Goal: Task Accomplishment & Management: Complete application form

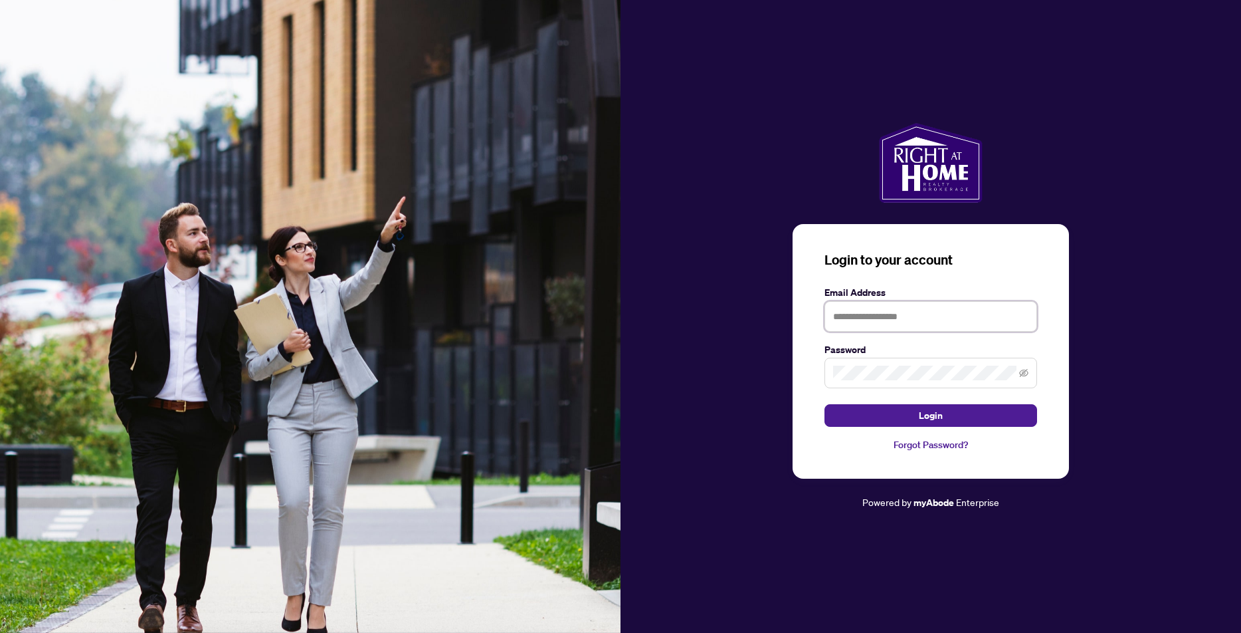
click at [867, 318] on input "text" at bounding box center [931, 316] width 213 height 31
type input "**********"
click at [928, 417] on span "Login" at bounding box center [931, 415] width 24 height 21
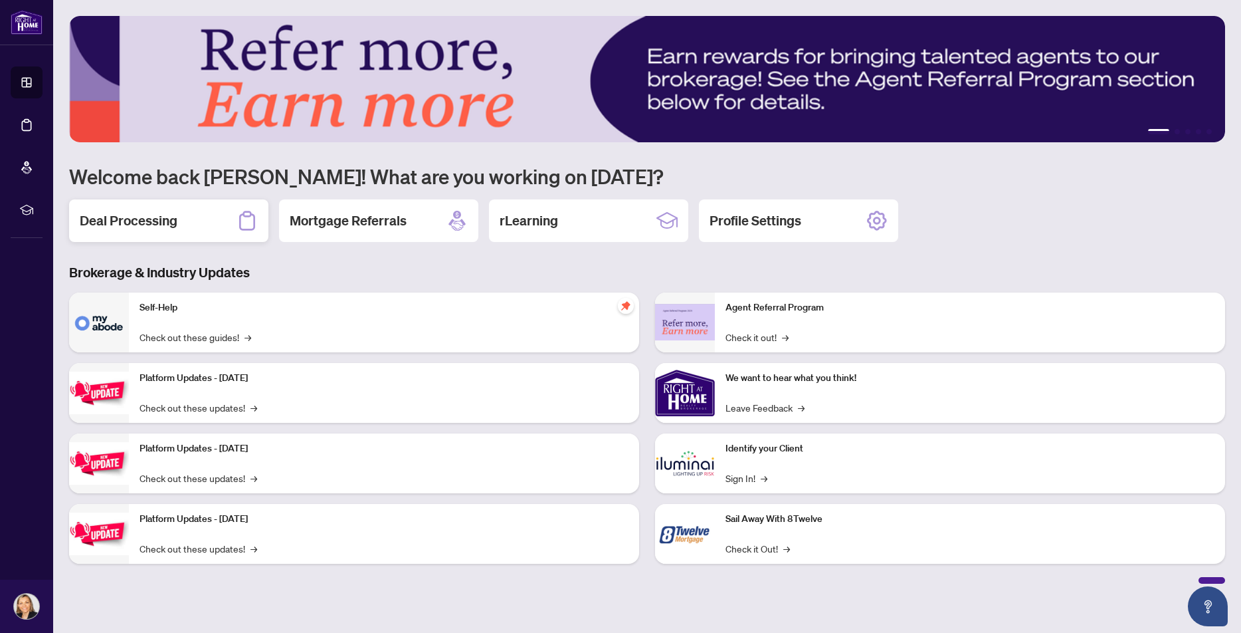
click at [132, 213] on h2 "Deal Processing" at bounding box center [129, 220] width 98 height 19
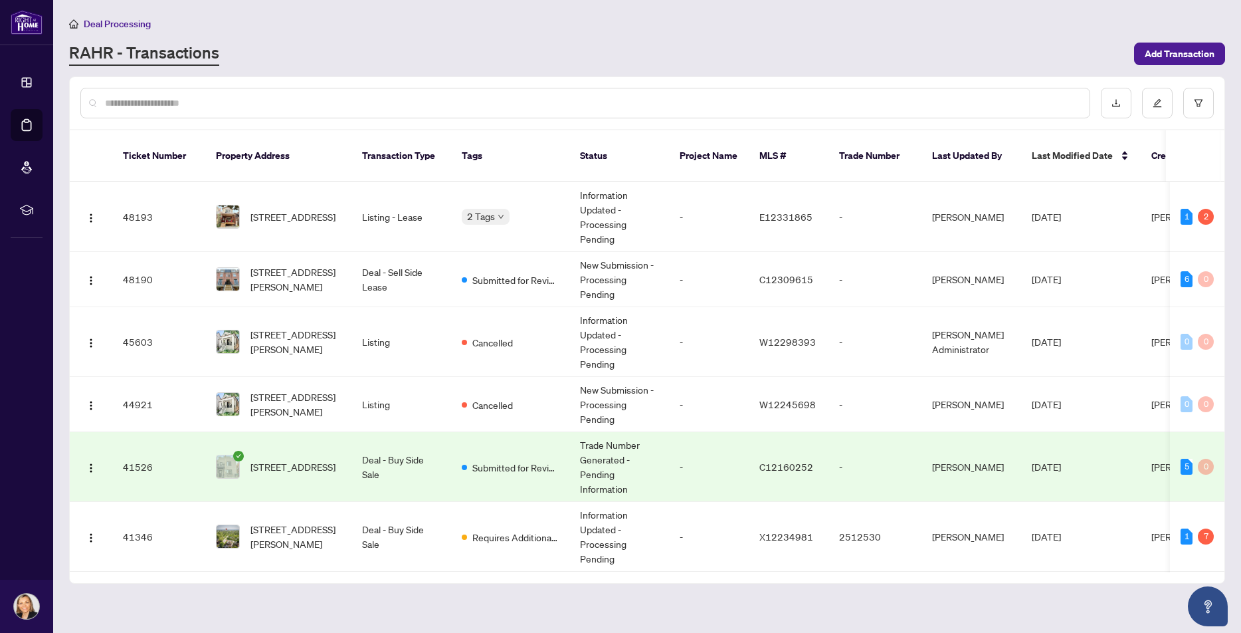
scroll to position [66, 0]
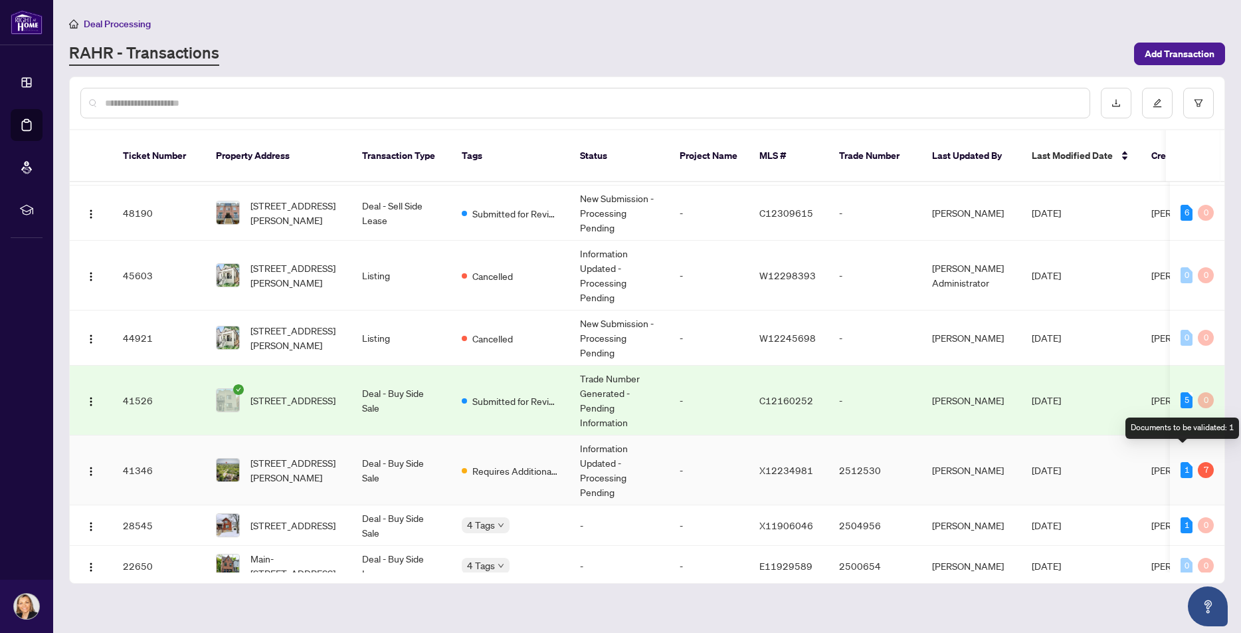
click at [1184, 462] on div "1" at bounding box center [1187, 470] width 12 height 16
click at [490, 463] on span "Requires Additional Docs" at bounding box center [515, 470] width 86 height 15
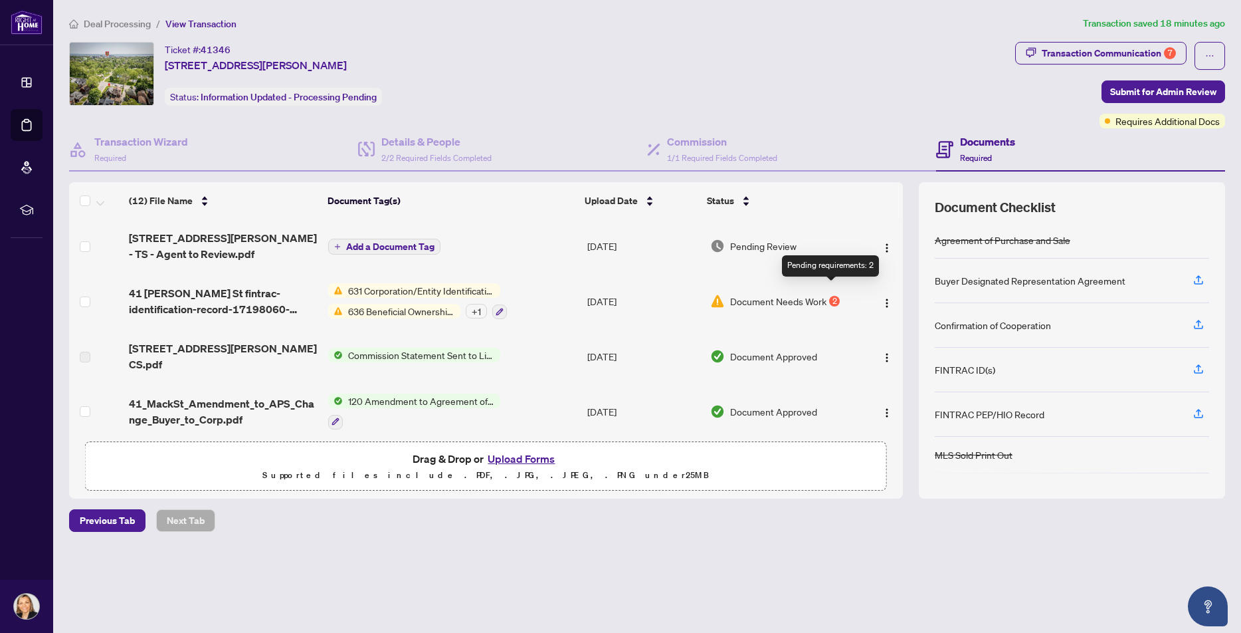
click at [831, 296] on div "2" at bounding box center [834, 301] width 11 height 11
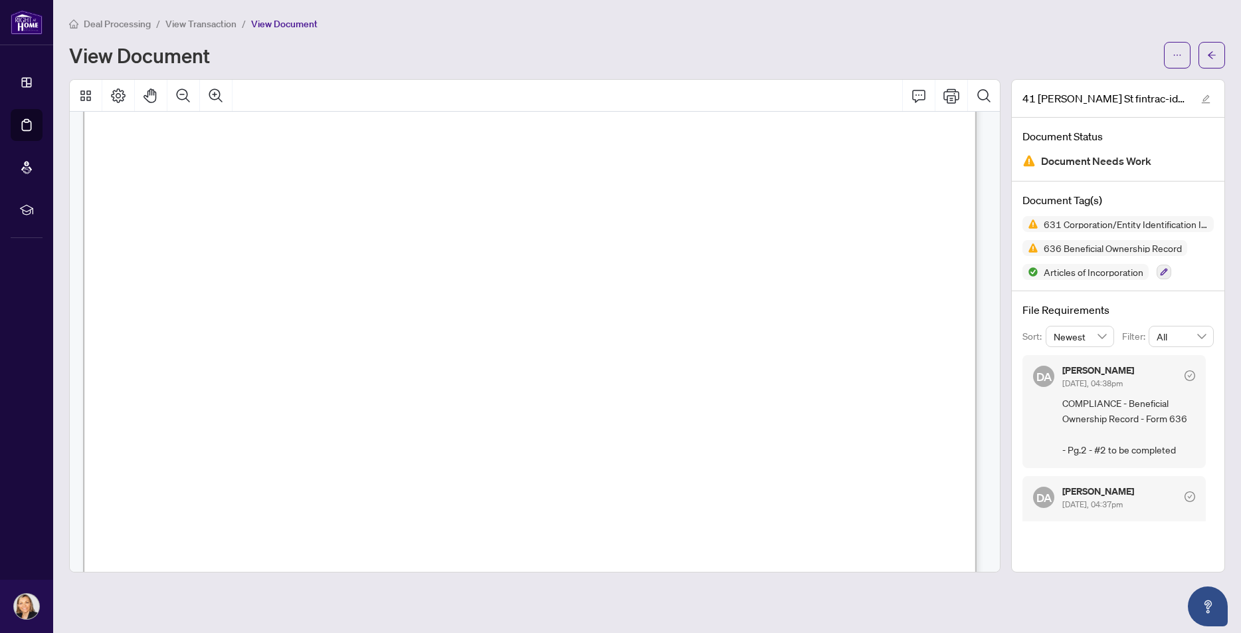
scroll to position [21857, 0]
click at [1111, 248] on span "636 Beneficial Ownership Record" at bounding box center [1113, 247] width 149 height 9
click at [1055, 245] on div "Articles of Incorporation" at bounding box center [1086, 244] width 96 height 21
click at [1110, 219] on span "631 Corporation/Entity Identification InformationRecord" at bounding box center [1126, 223] width 175 height 9
click at [1172, 247] on span "636 Beneficial Ownership Record" at bounding box center [1113, 247] width 149 height 9
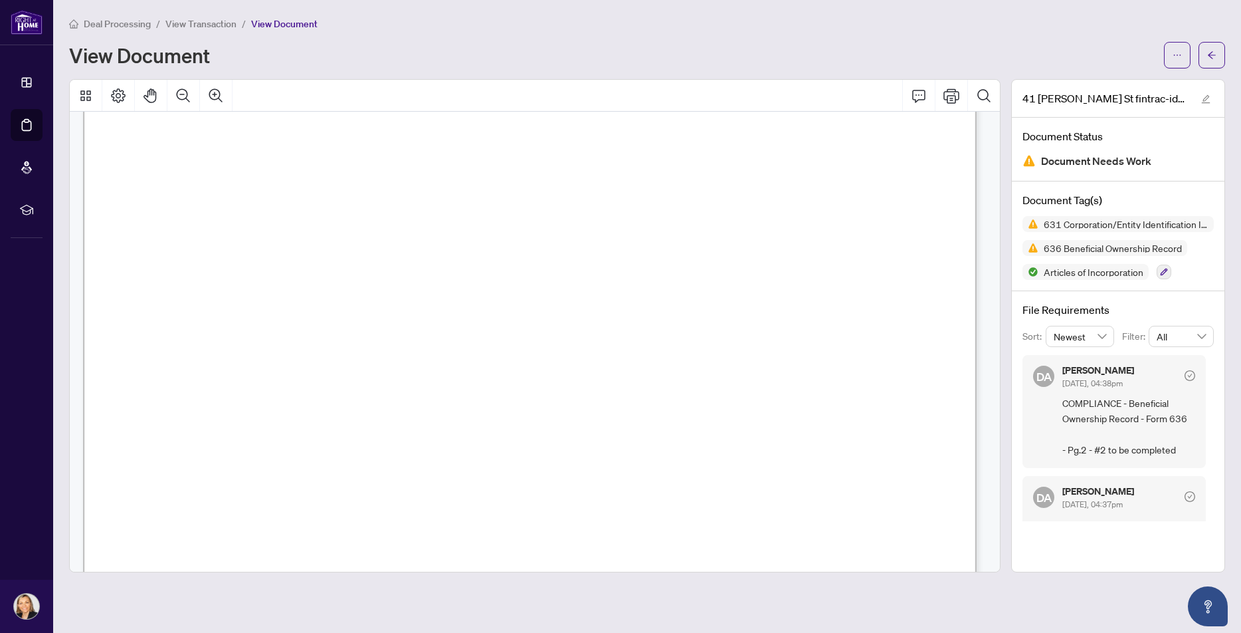
click at [1069, 243] on span "636 Beneficial Ownership Record" at bounding box center [1113, 247] width 149 height 9
click at [1148, 221] on span "631 Corporation/Entity Identification InformationRecord" at bounding box center [1126, 223] width 175 height 9
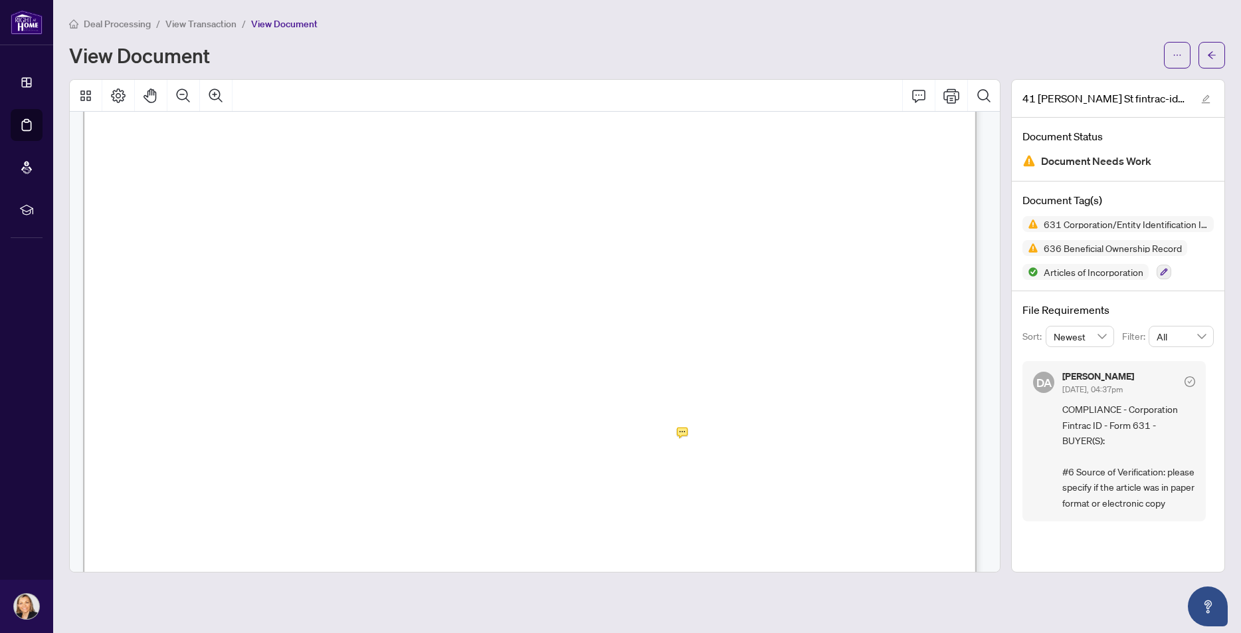
scroll to position [598, 0]
click at [448, 255] on span "1719806-0" at bounding box center [413, 256] width 69 height 14
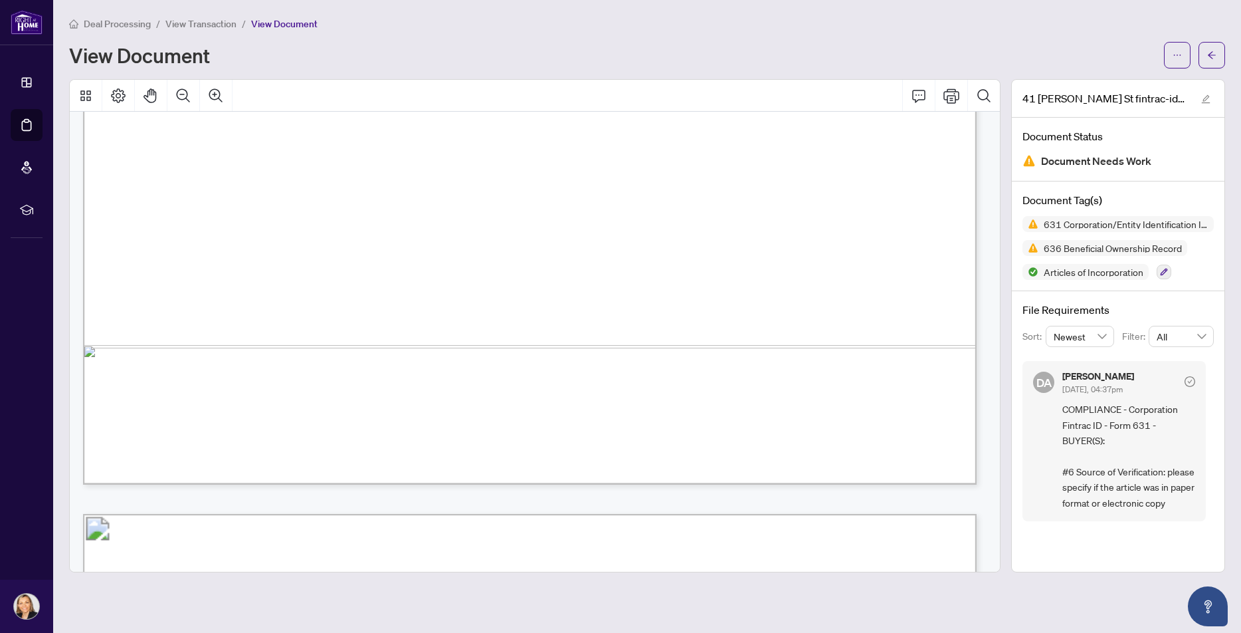
scroll to position [532, 0]
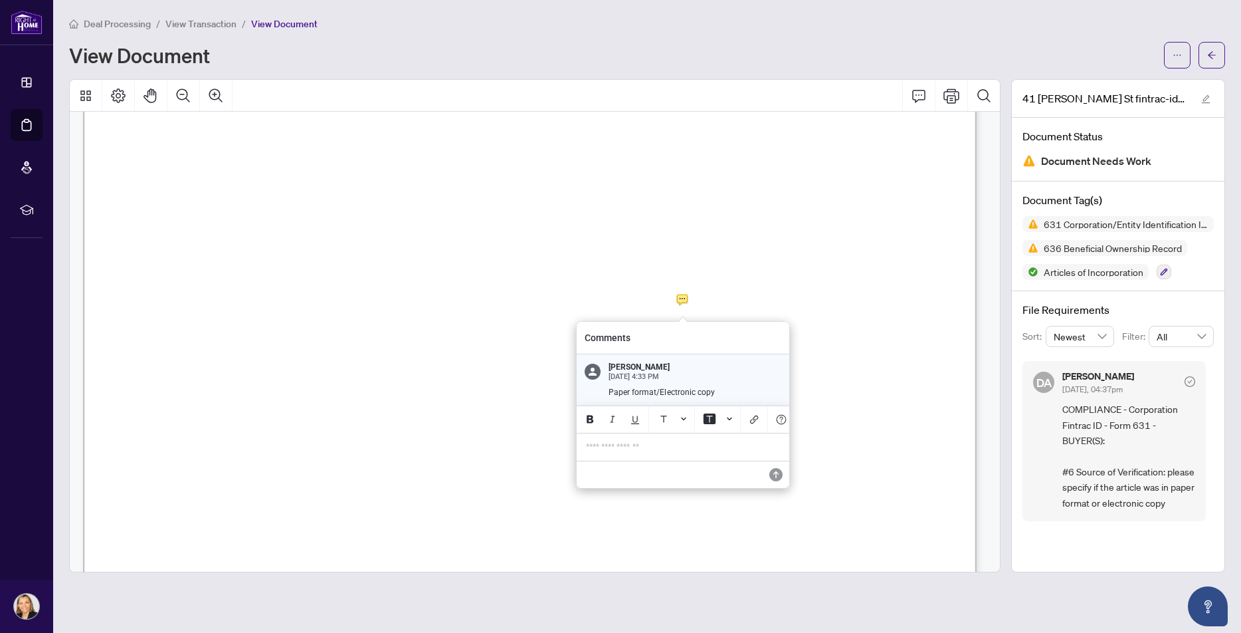
click at [609, 451] on p "**********" at bounding box center [683, 446] width 194 height 11
click at [771, 481] on icon "Save" at bounding box center [776, 474] width 13 height 13
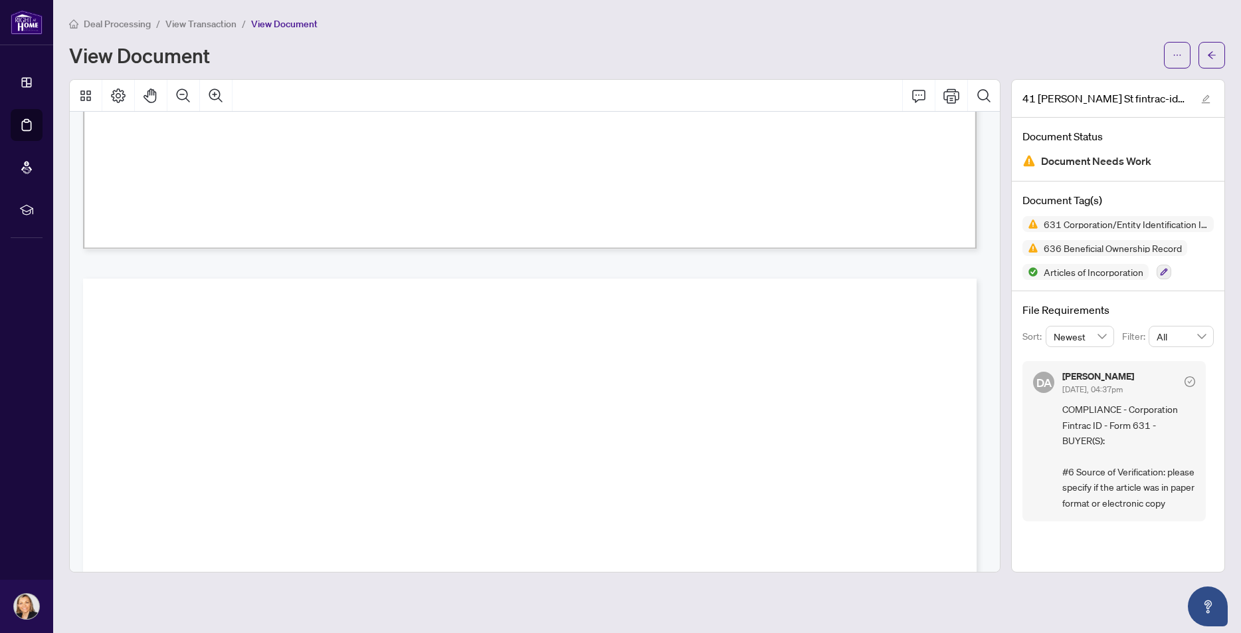
scroll to position [22322, 0]
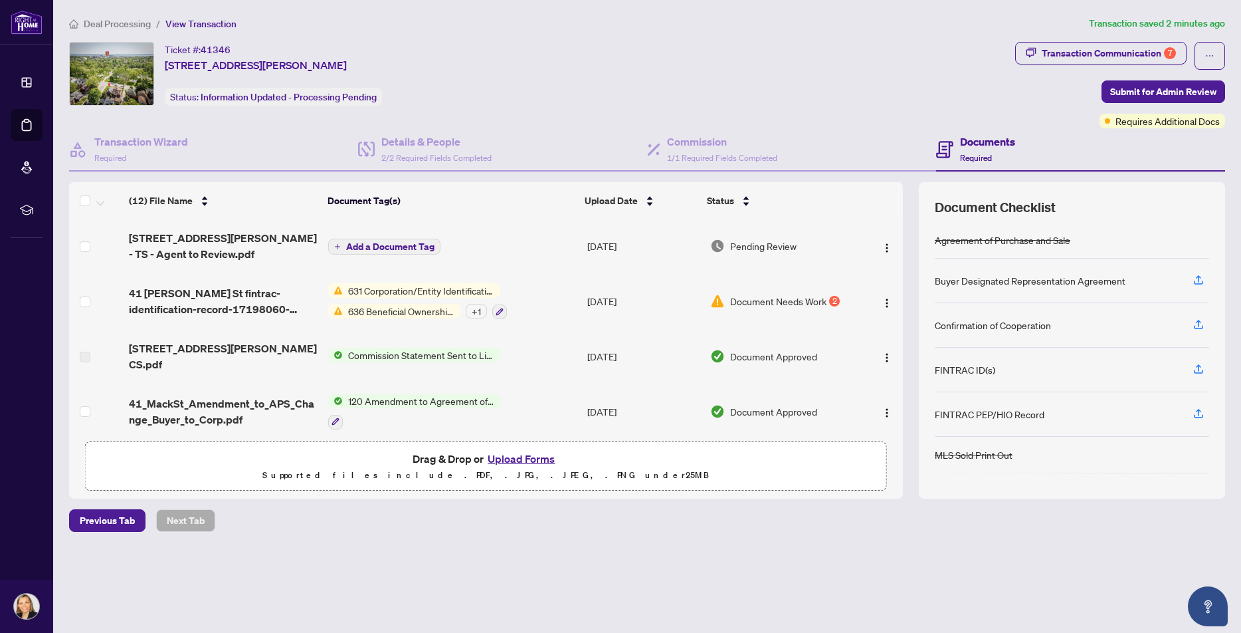
click at [398, 283] on span "631 Corporation/Entity Identification InformationRecord" at bounding box center [421, 290] width 157 height 15
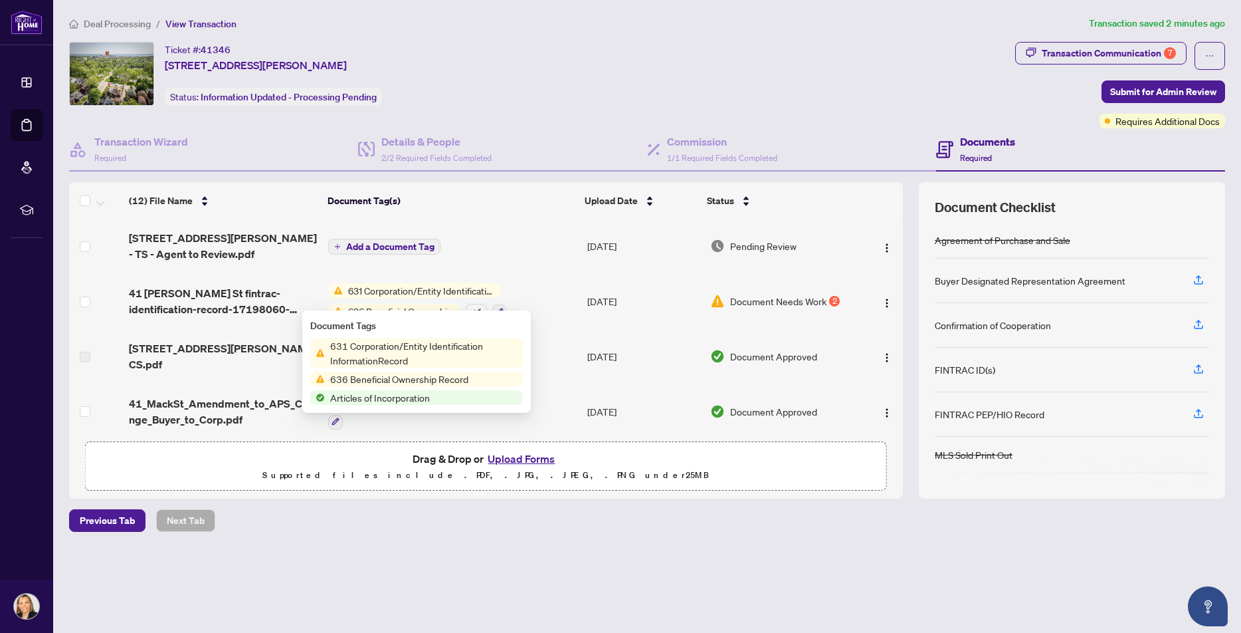
click at [371, 345] on span "631 Corporation/Entity Identification InformationRecord" at bounding box center [424, 352] width 198 height 29
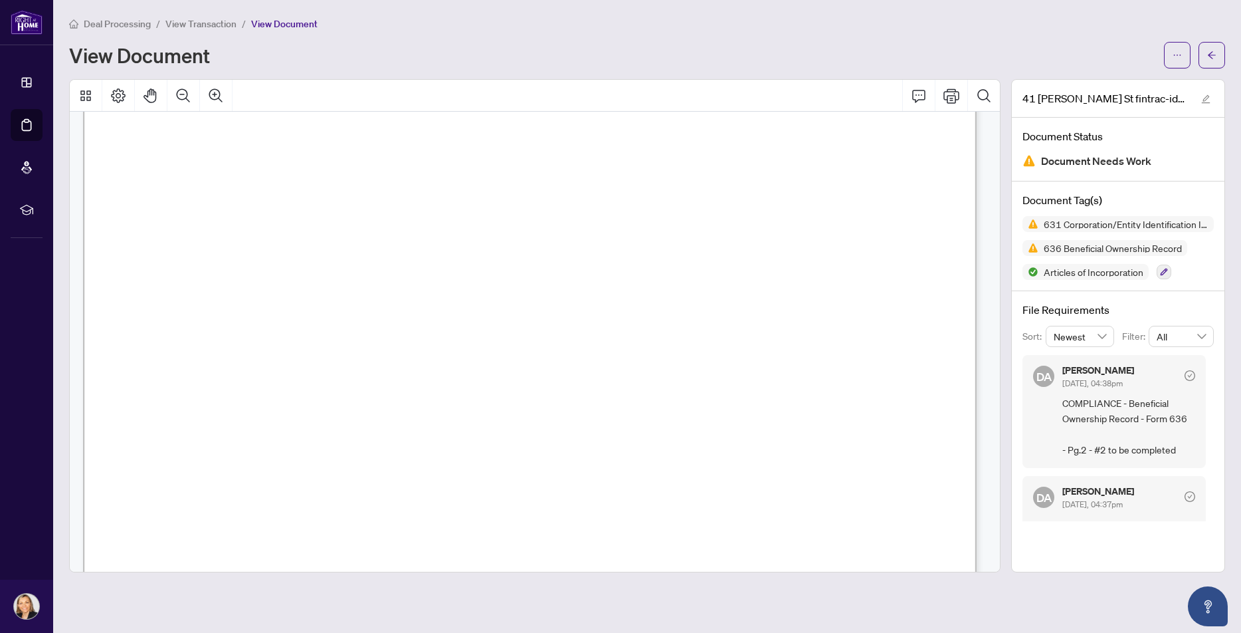
scroll to position [19464, 0]
click at [1088, 251] on span "636 Beneficial Ownership Record" at bounding box center [1113, 247] width 149 height 9
click at [1077, 247] on span "636 Beneficial Ownership Record" at bounding box center [1113, 247] width 149 height 9
click at [1032, 249] on img at bounding box center [1031, 248] width 16 height 16
click at [1170, 249] on span "636 Beneficial Ownership Record" at bounding box center [1113, 247] width 149 height 9
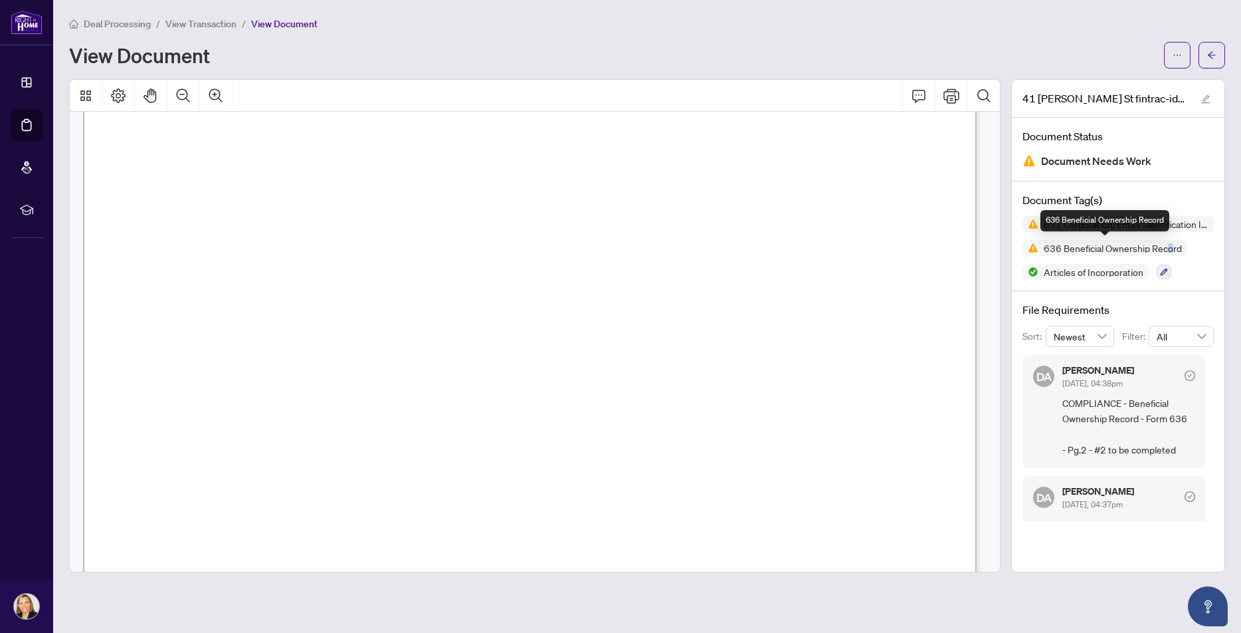
click at [1171, 247] on span "636 Beneficial Ownership Record" at bounding box center [1113, 247] width 149 height 9
click at [1018, 240] on div "Document Tag(s) 631 Corporation/Entity Identification InformationRecord 636 Ben…" at bounding box center [1118, 236] width 213 height 110
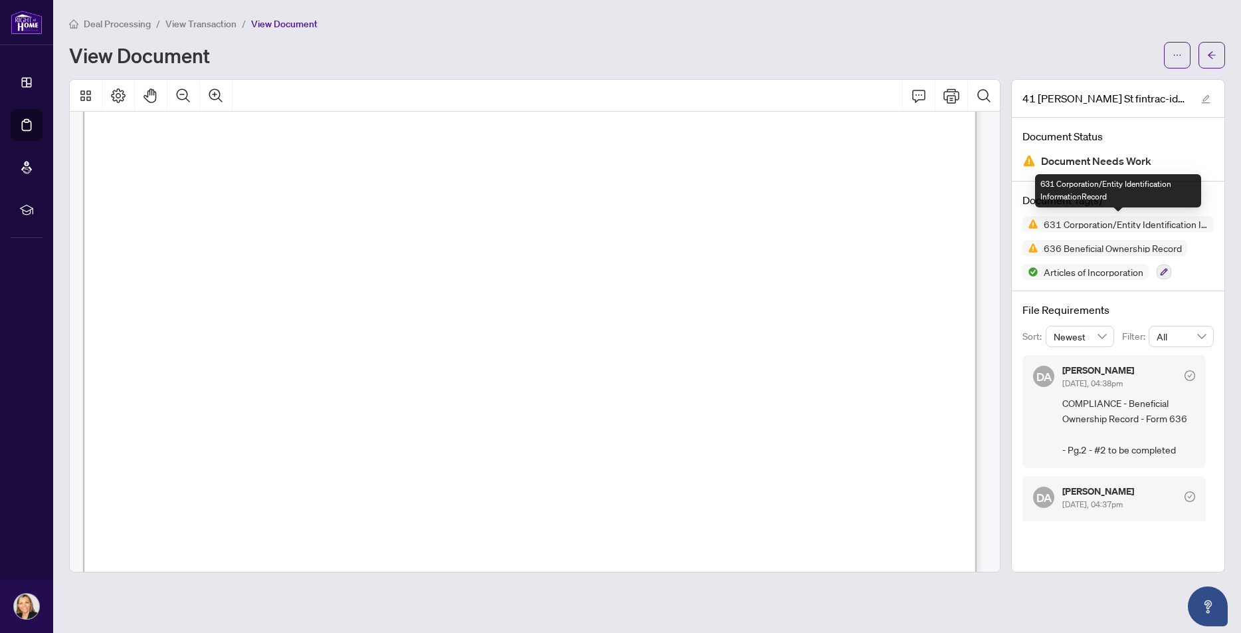
click at [1088, 225] on span "631 Corporation/Entity Identification InformationRecord" at bounding box center [1126, 223] width 175 height 9
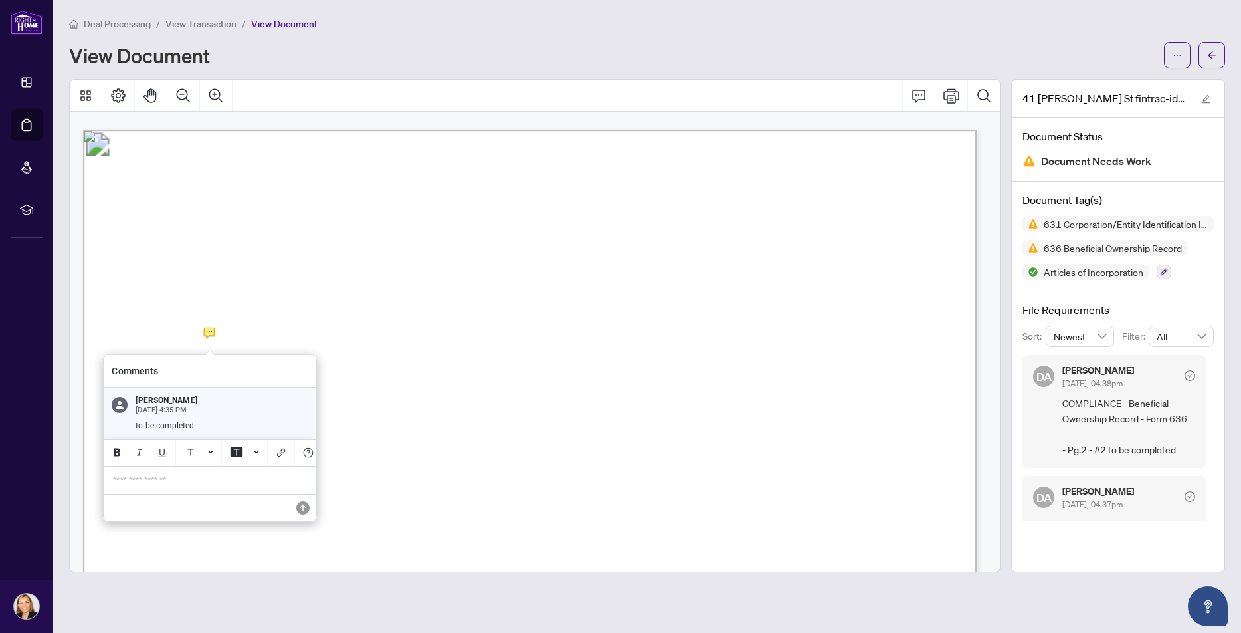
click at [118, 479] on div "**********" at bounding box center [210, 480] width 210 height 27
click at [131, 481] on p "**********" at bounding box center [210, 479] width 194 height 11
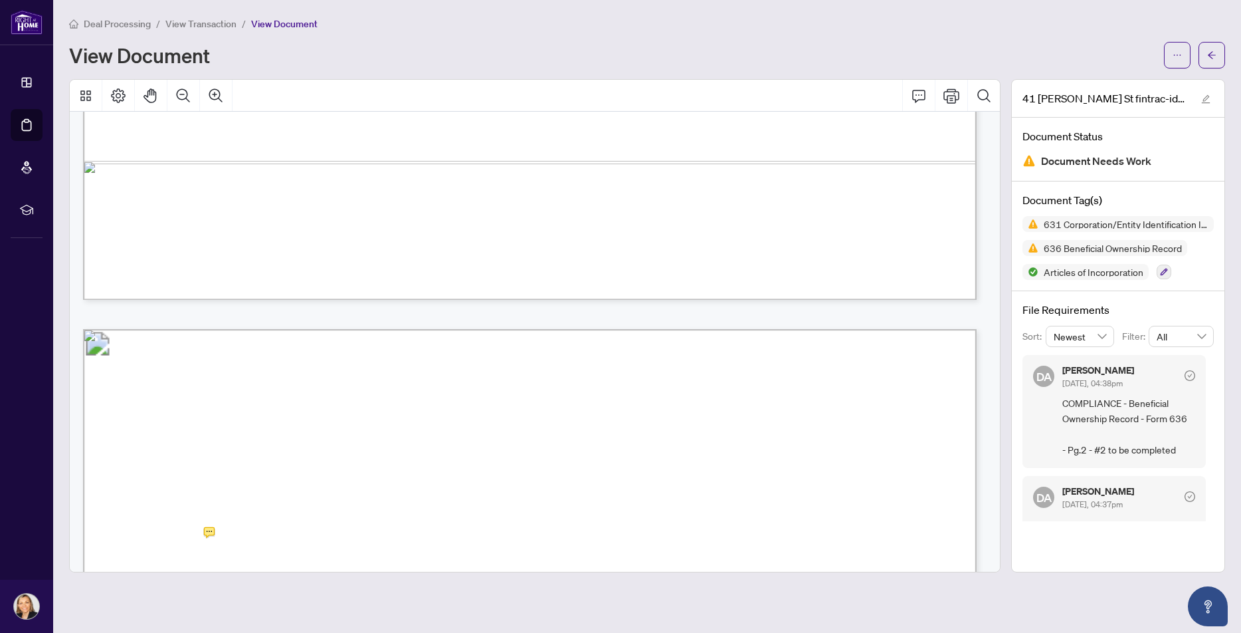
scroll to position [7177, 0]
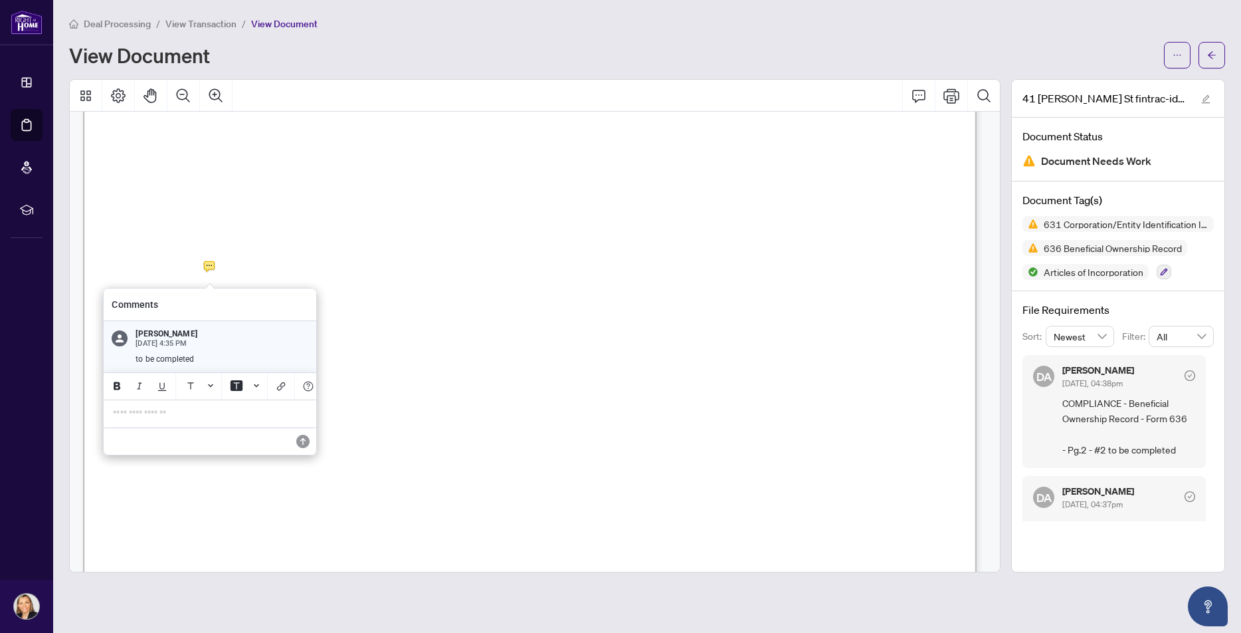
click at [120, 419] on p "**********" at bounding box center [210, 413] width 194 height 11
click at [152, 418] on p "******" at bounding box center [210, 413] width 194 height 11
drag, startPoint x: 151, startPoint y: 419, endPoint x: 108, endPoint y: 419, distance: 42.5
click at [108, 419] on div "******" at bounding box center [210, 413] width 210 height 27
click at [303, 448] on icon "Save" at bounding box center [302, 441] width 13 height 13
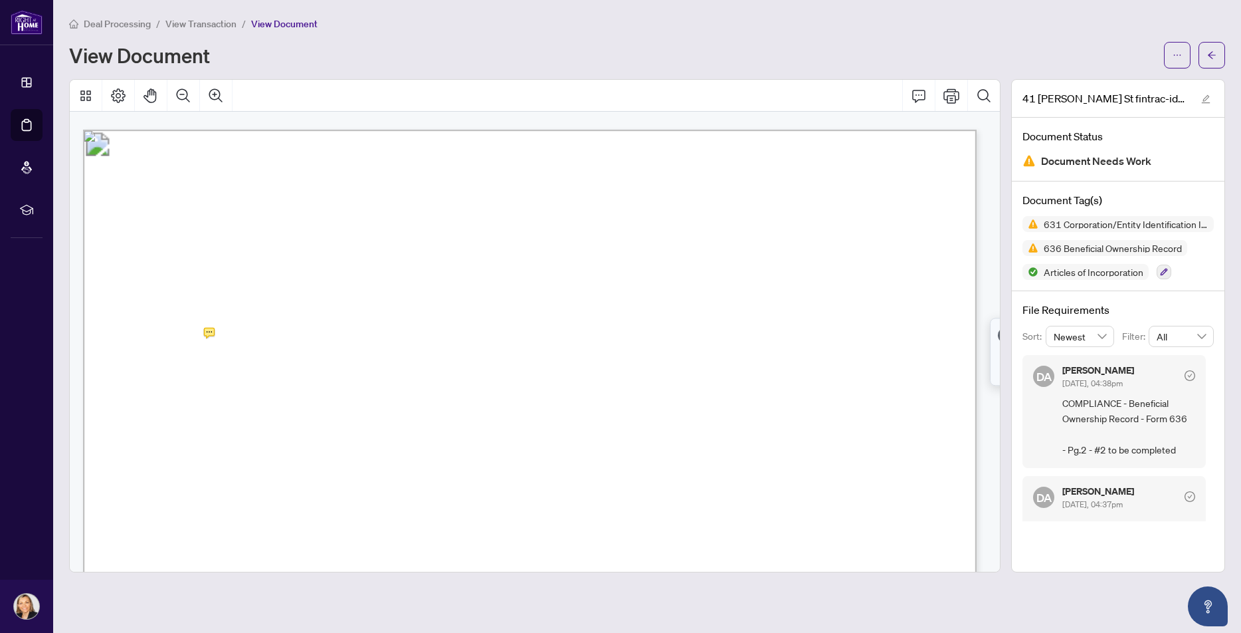
scroll to position [7443, 0]
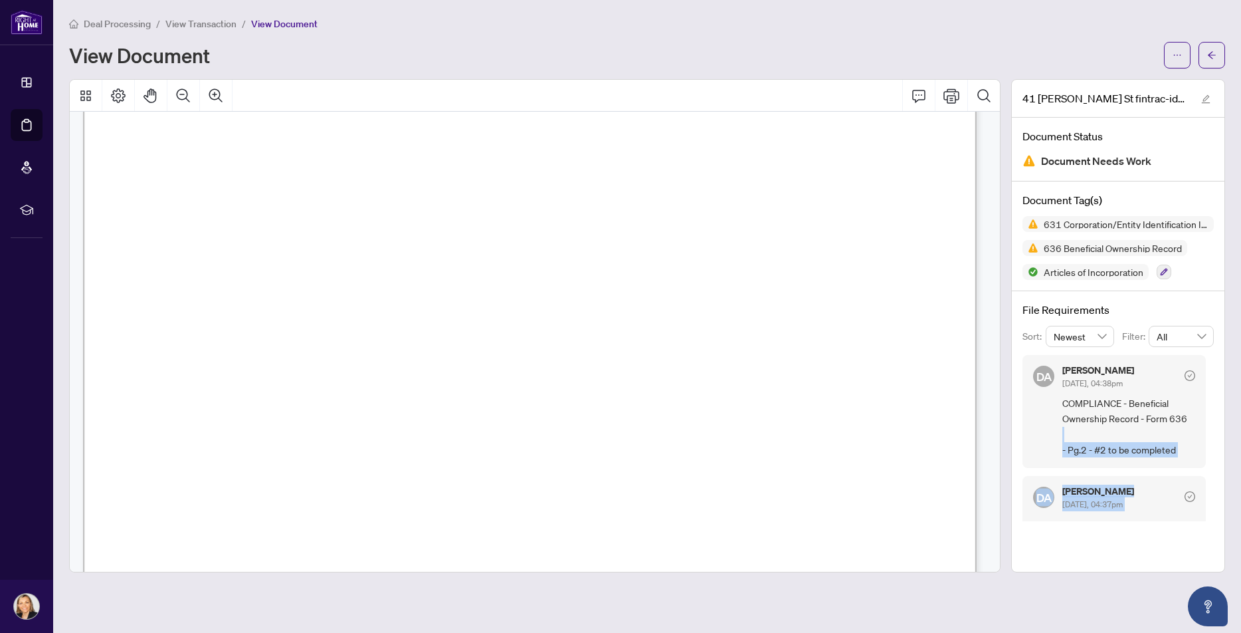
drag, startPoint x: 1214, startPoint y: 438, endPoint x: 1215, endPoint y: 486, distance: 47.9
click at [1215, 486] on div "File Requirements Sort: Newest Filter: All DA [PERSON_NAME] [DATE], 04:38pm COM…" at bounding box center [1118, 411] width 213 height 241
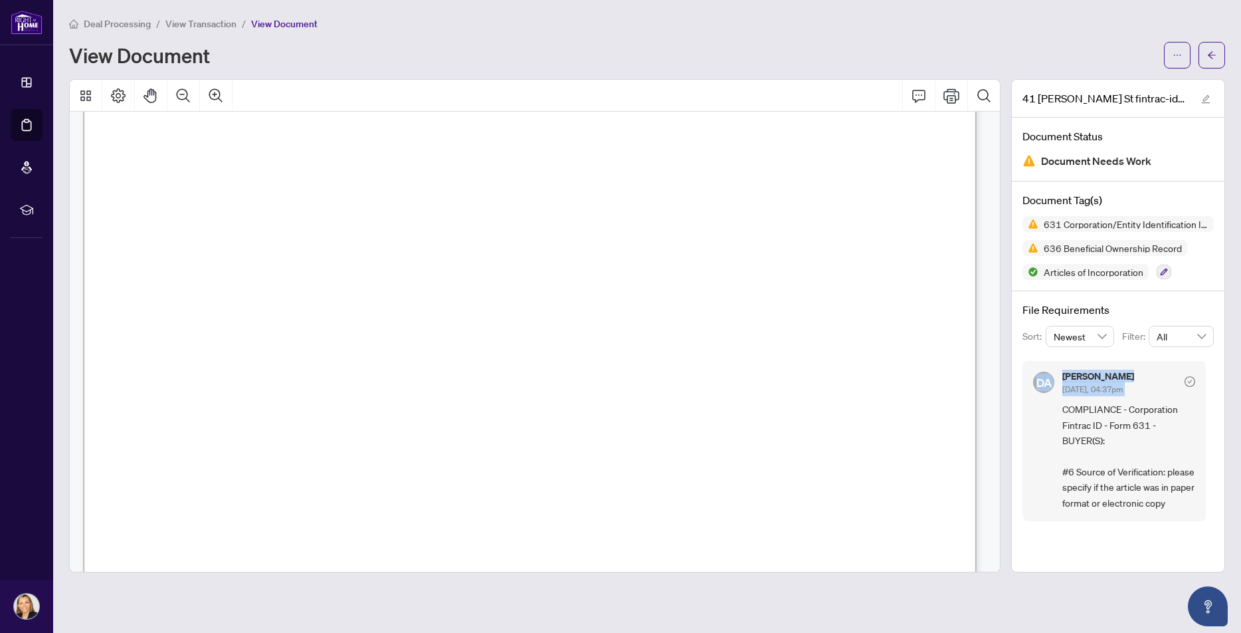
scroll to position [130, 0]
click at [1023, 433] on div "DA [PERSON_NAME] [DATE], 04:37pm COMPLIANCE - Corporation Fintrac ID - Form 631…" at bounding box center [1114, 441] width 183 height 160
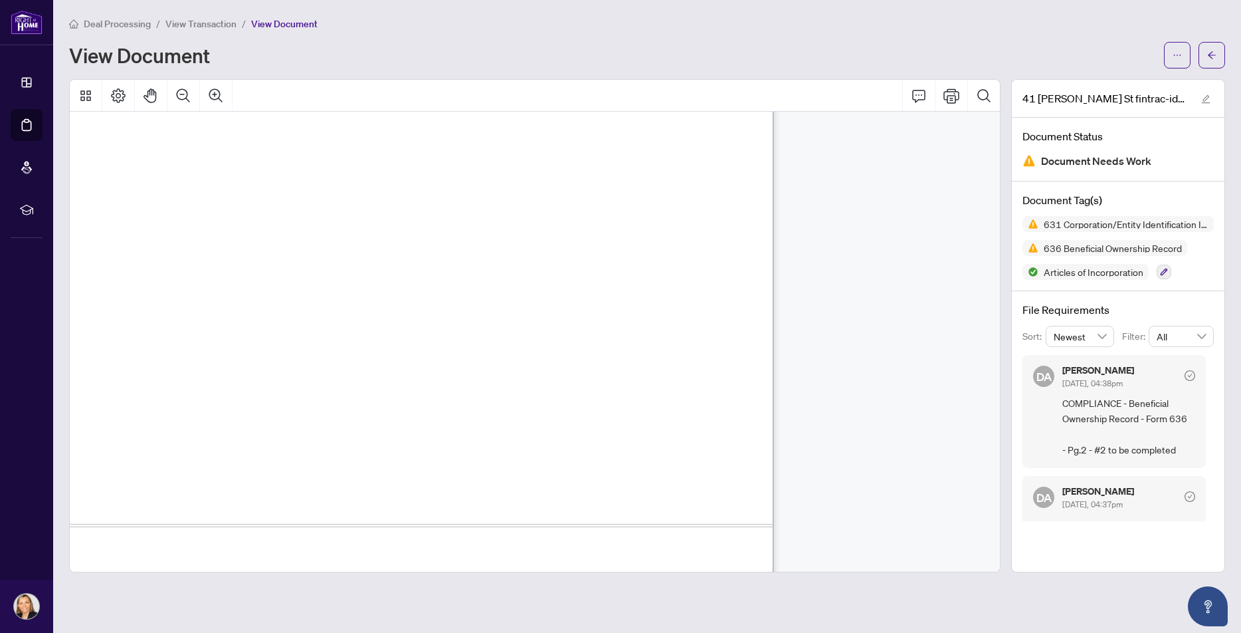
scroll to position [2990, 0]
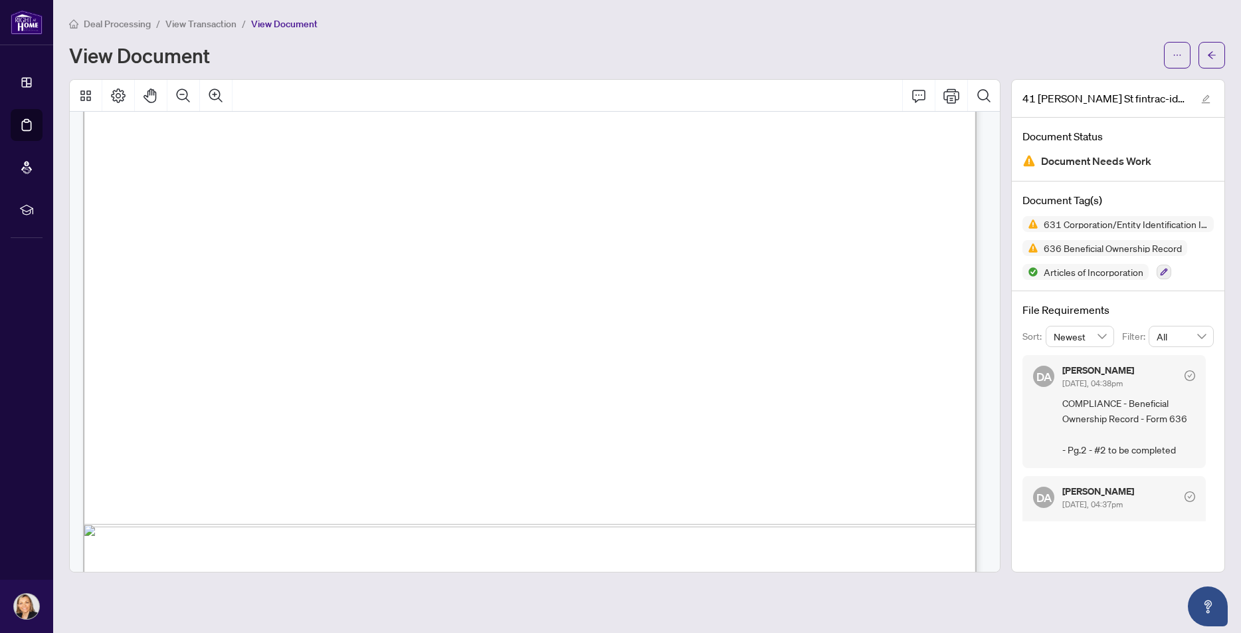
click at [962, 17] on div "Deal Processing / View Transaction / View Document" at bounding box center [647, 23] width 1156 height 15
click at [1206, 100] on icon "edit" at bounding box center [1205, 98] width 9 height 9
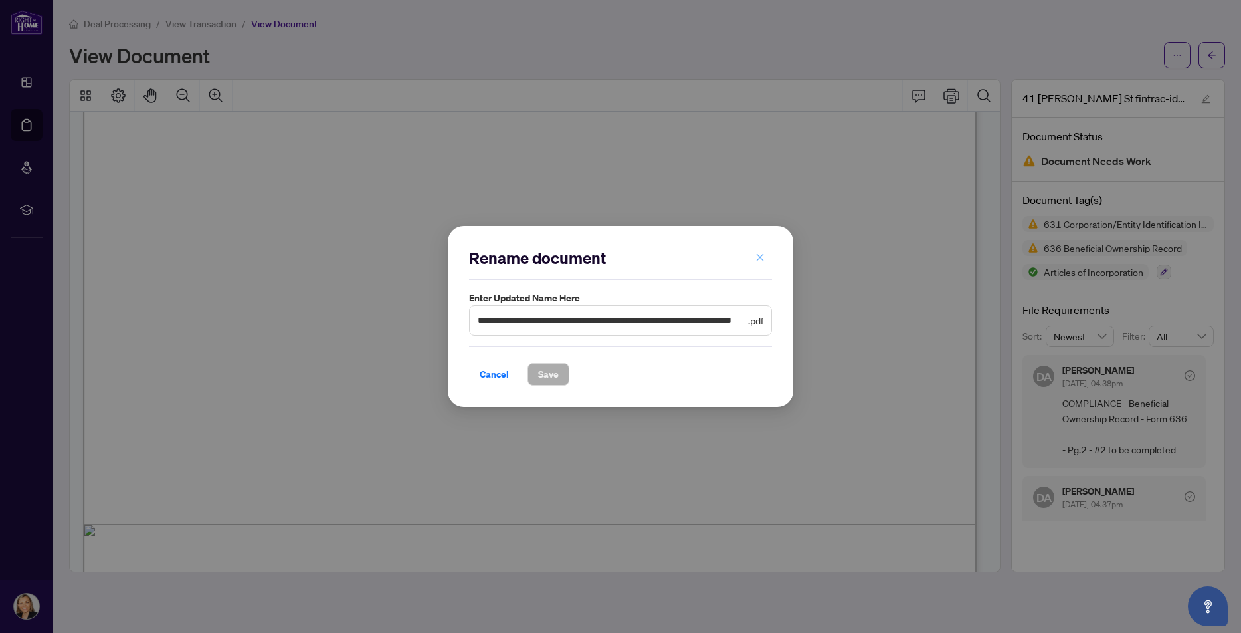
click at [762, 256] on icon "close" at bounding box center [760, 256] width 7 height 7
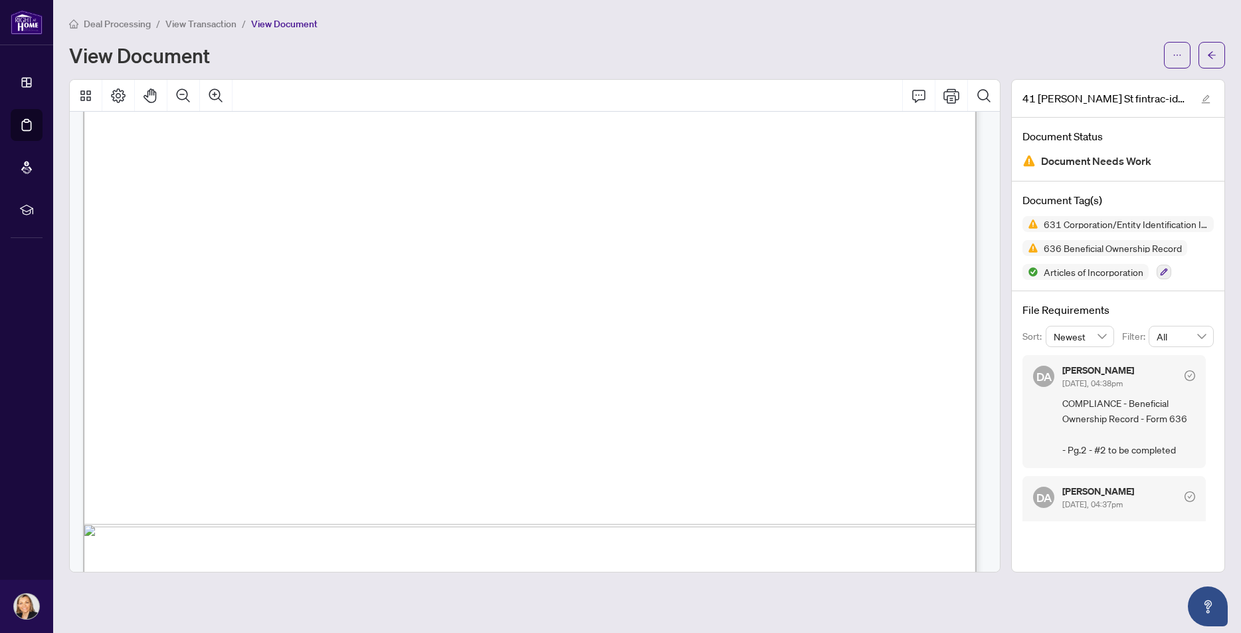
drag, startPoint x: 1010, startPoint y: 49, endPoint x: 1081, endPoint y: 56, distance: 71.6
click at [1012, 49] on div "View Document" at bounding box center [612, 55] width 1087 height 21
click at [1176, 54] on icon "ellipsis" at bounding box center [1177, 55] width 9 height 9
click at [973, 39] on div "Deal Processing / View Transaction / View Document View Document" at bounding box center [647, 42] width 1156 height 52
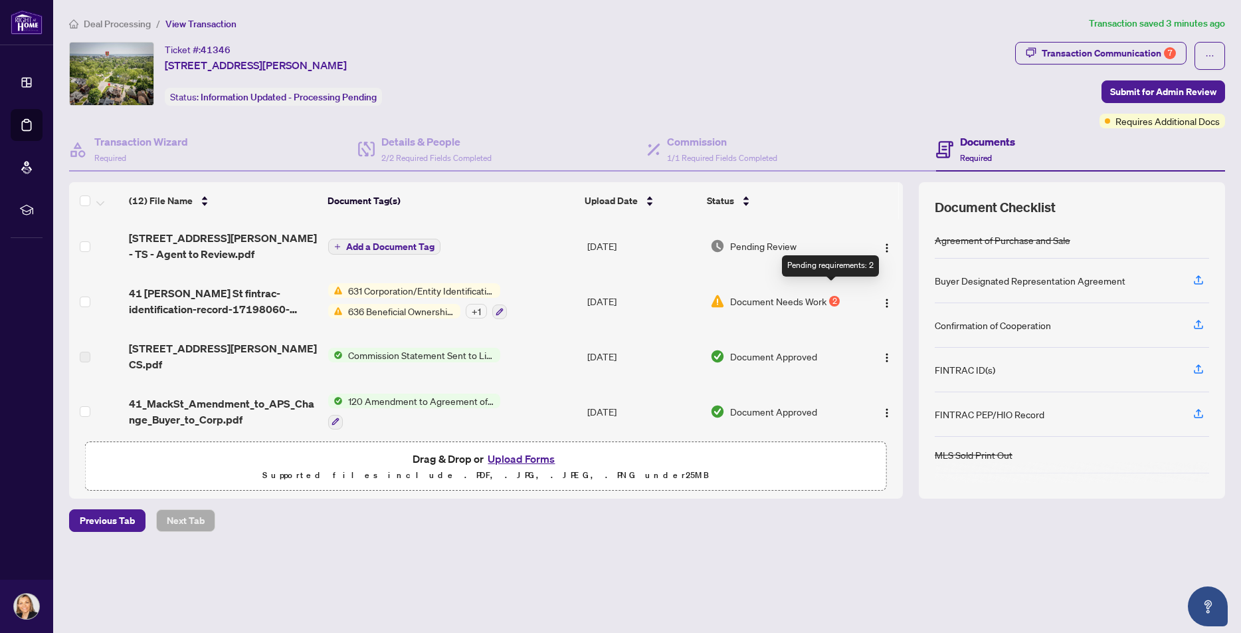
click at [831, 296] on div "2" at bounding box center [834, 301] width 11 height 11
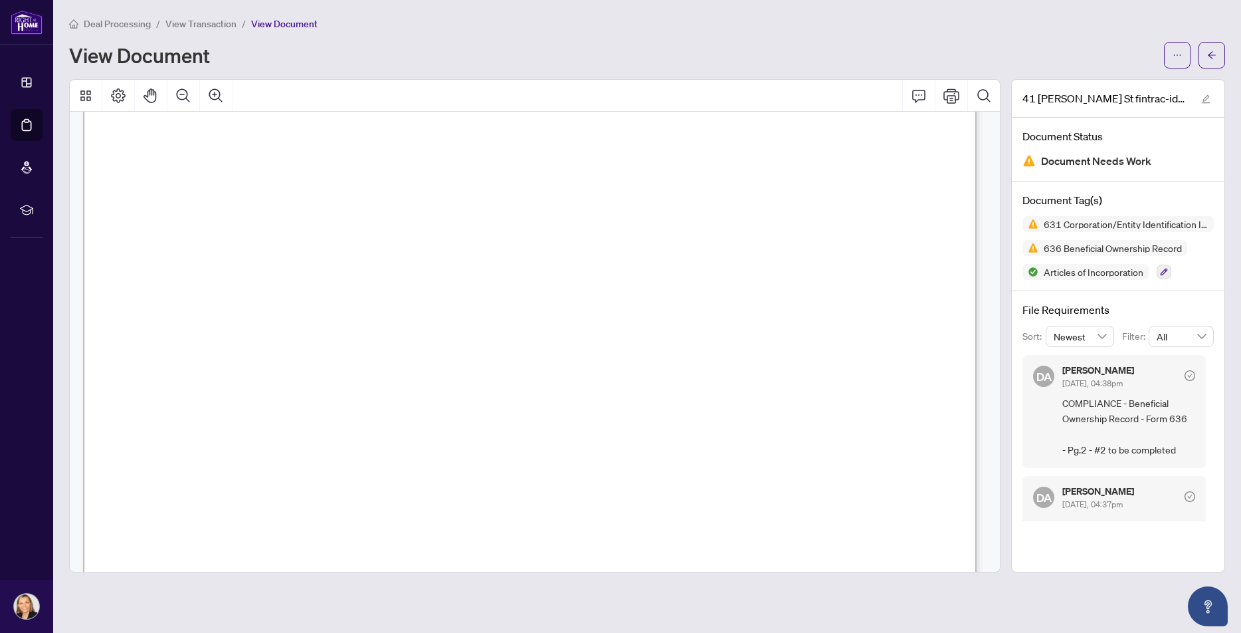
scroll to position [465, 0]
click at [1210, 53] on icon "arrow-left" at bounding box center [1211, 55] width 9 height 9
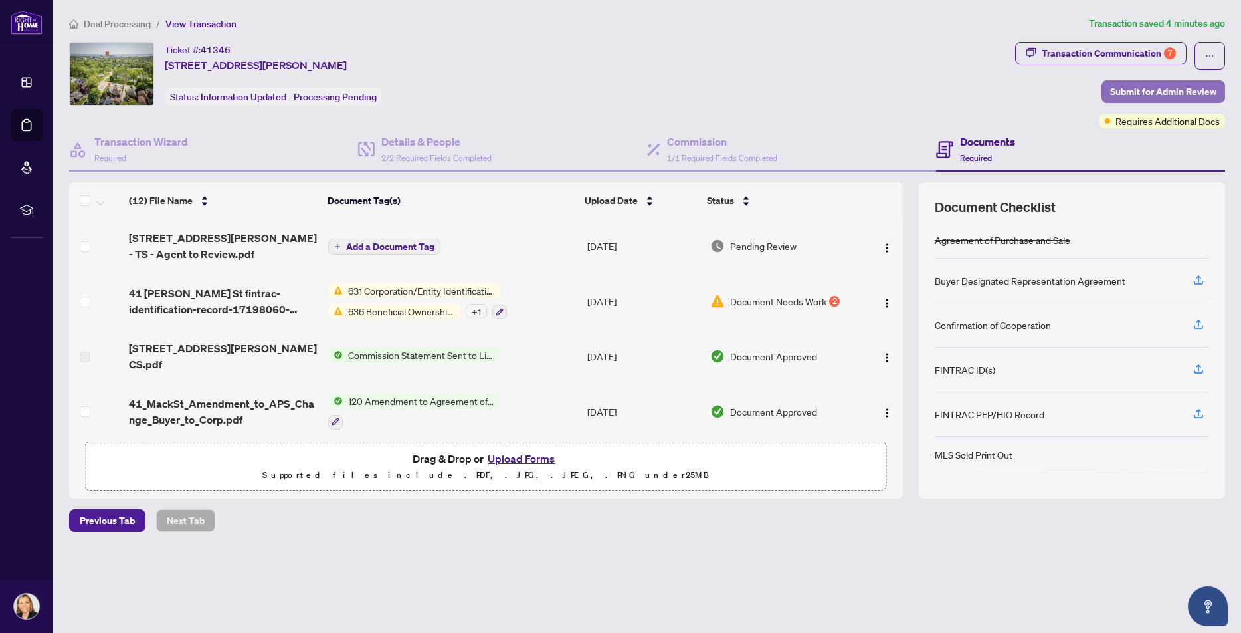
click at [1167, 92] on span "Submit for Admin Review" at bounding box center [1163, 91] width 106 height 21
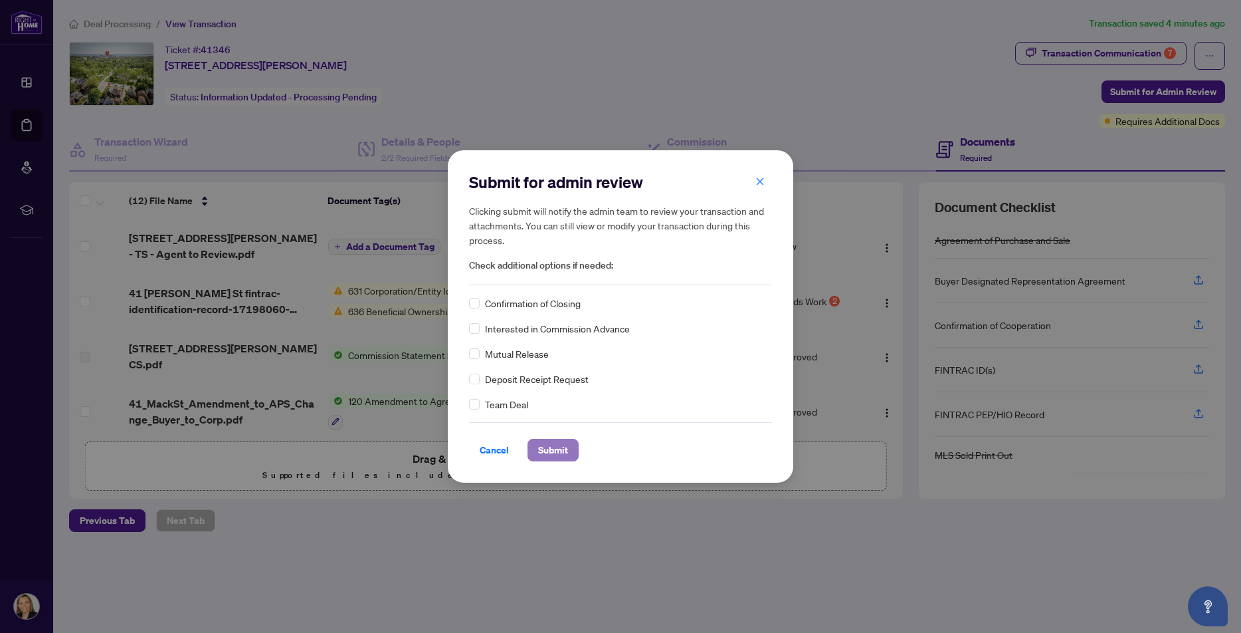
click at [558, 456] on span "Submit" at bounding box center [553, 449] width 30 height 21
